Goal: Find specific page/section: Find specific page/section

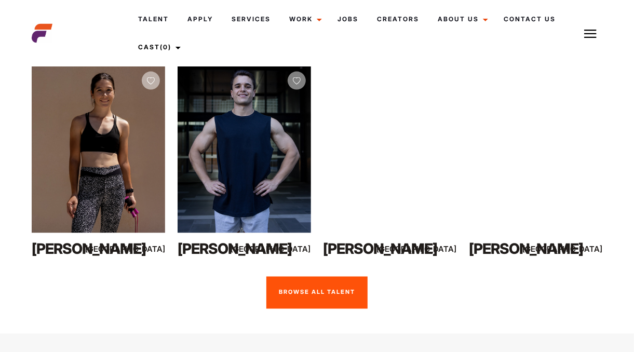
scroll to position [688, 0]
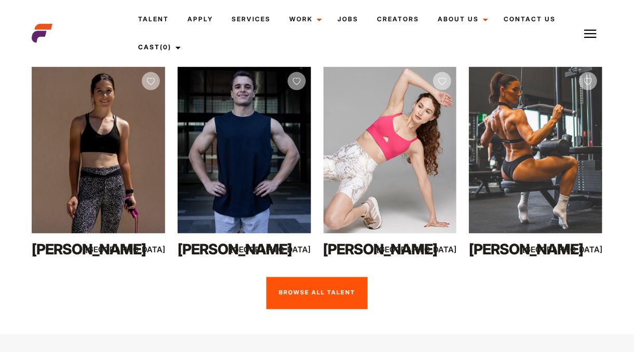
click at [303, 286] on link "Browse all talent" at bounding box center [316, 293] width 101 height 32
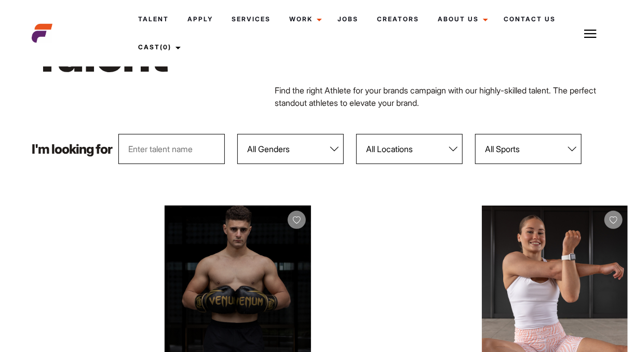
scroll to position [44, 0]
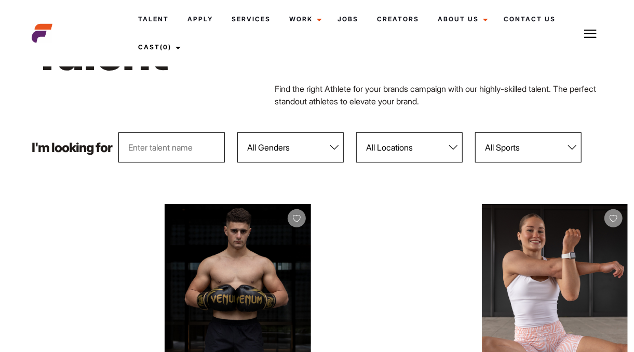
click at [288, 154] on select "All Genders Female Male" at bounding box center [290, 147] width 106 height 30
select select "103"
click at [237, 132] on select "All Genders Female Male" at bounding box center [290, 147] width 106 height 30
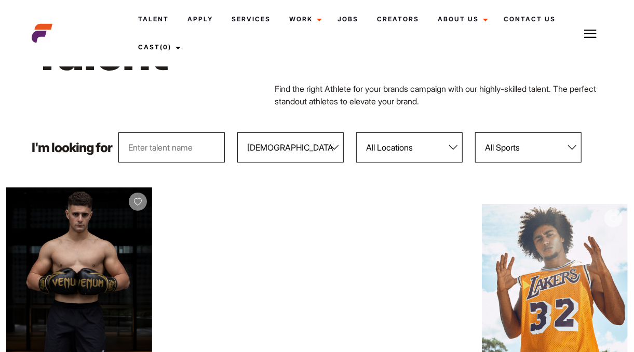
click at [546, 140] on select "All Sports 100 Meter Butterfly Acrobatics Aerial awareness Aerobics AFL Aflw Am…" at bounding box center [528, 147] width 106 height 30
click at [499, 83] on p "Find the right Athlete for your brands campaign with our highly-skilled talent.…" at bounding box center [438, 95] width 327 height 25
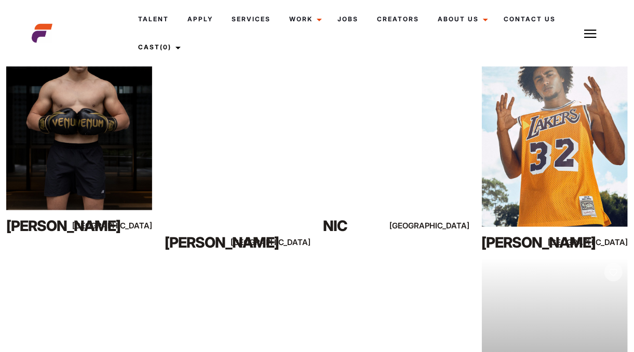
scroll to position [0, 0]
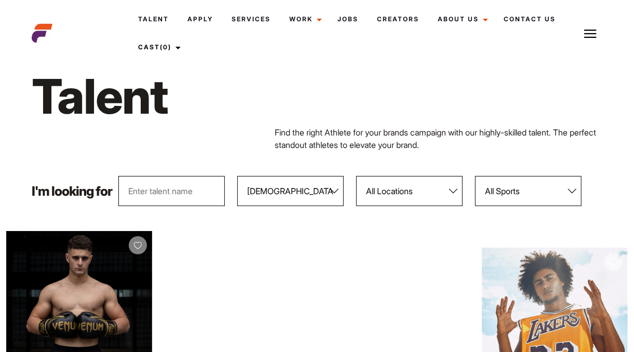
click at [525, 198] on select "All Sports 100 Meter Butterfly Acrobatics Aerial awareness Aerobics AFL Aflw Am…" at bounding box center [528, 191] width 106 height 30
click at [308, 87] on h1 "Talent" at bounding box center [195, 96] width 327 height 60
